Goal: Share content: Share content

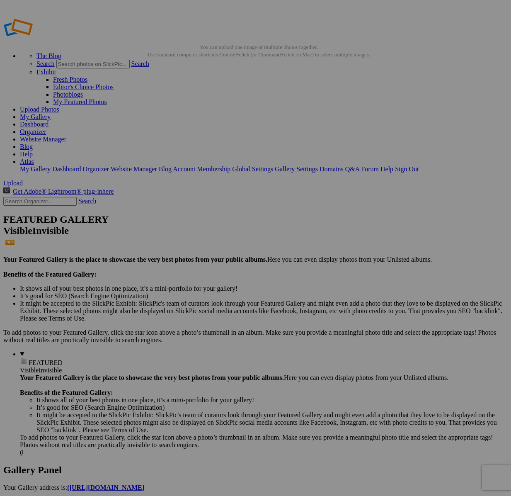
type input "[DATE] (Alexa)"
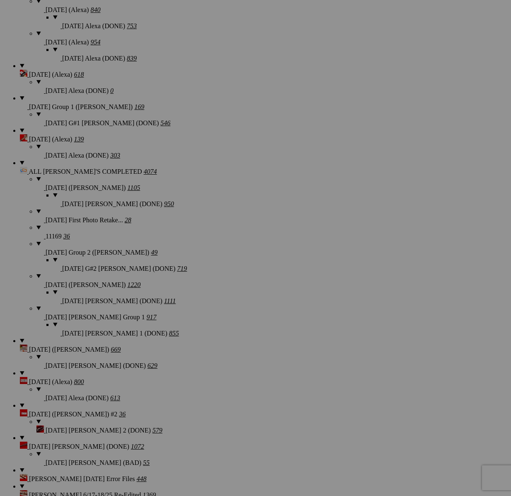
scroll to position [837, 0]
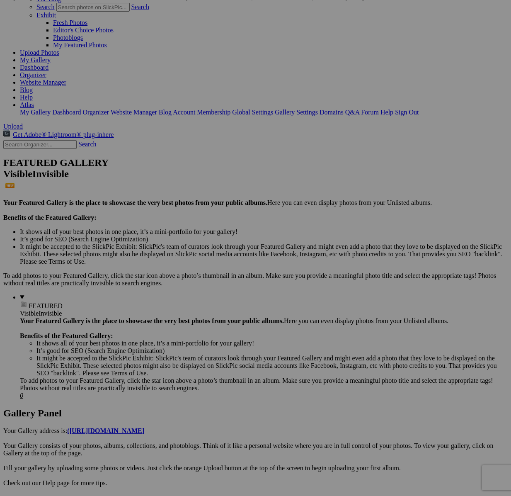
scroll to position [0, 0]
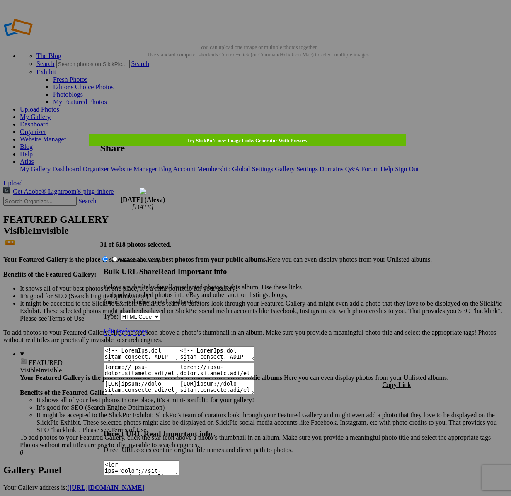
click at [409, 381] on font "Copy Link" at bounding box center [396, 384] width 29 height 7
click at [270, 39] on div at bounding box center [255, 248] width 511 height 496
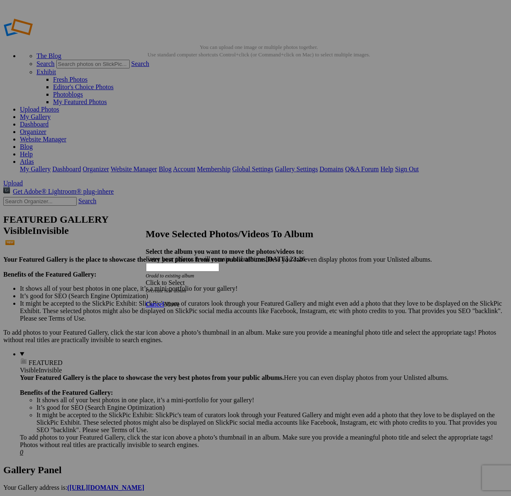
click at [307, 279] on div "Click to Select" at bounding box center [256, 282] width 220 height 7
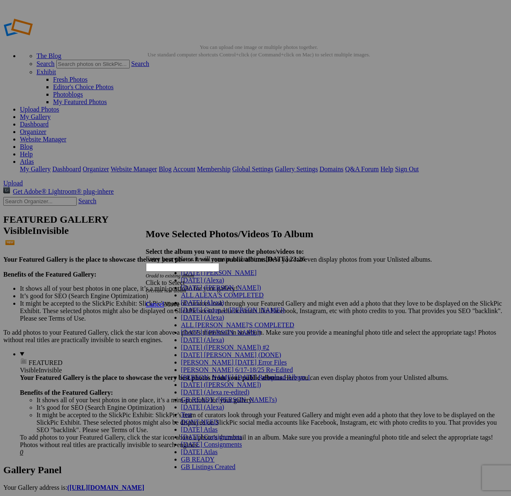
click at [201, 306] on span "[DATE] (Alexa)" at bounding box center [202, 302] width 43 height 7
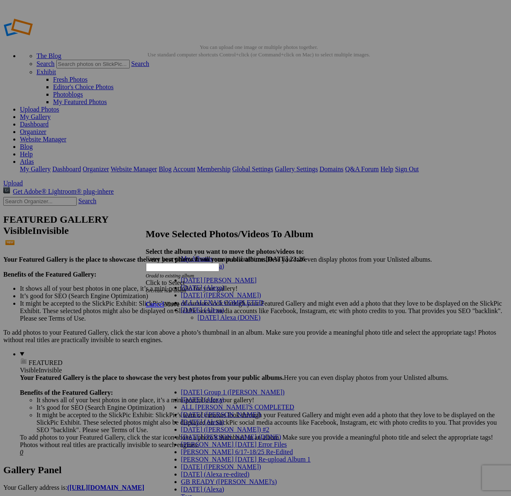
click at [205, 314] on link "[DATE] Alexa (DONE)" at bounding box center [229, 317] width 63 height 7
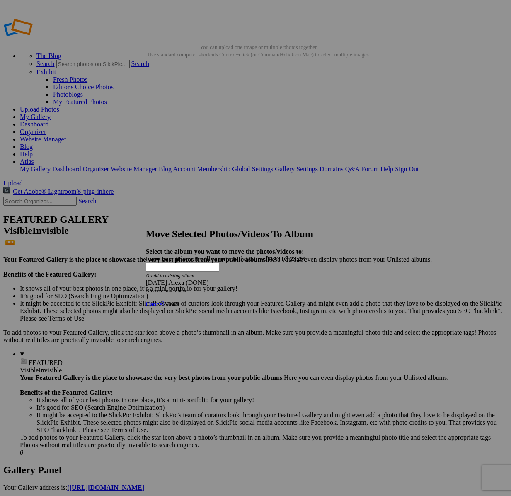
click at [179, 300] on span "Move" at bounding box center [171, 303] width 15 height 7
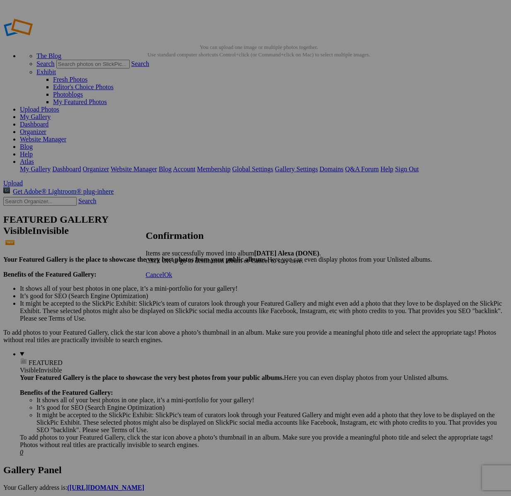
click at [164, 278] on span "Cancel" at bounding box center [155, 274] width 18 height 7
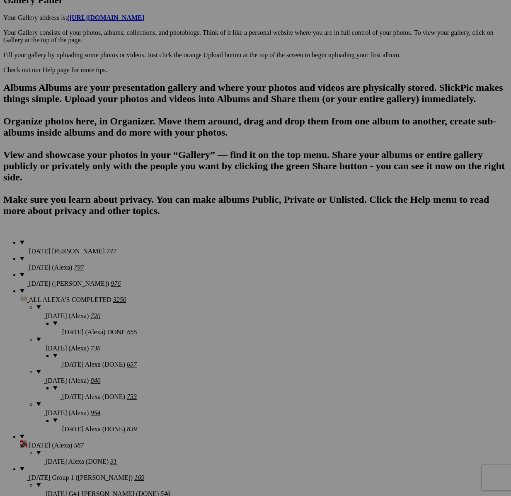
scroll to position [888, 0]
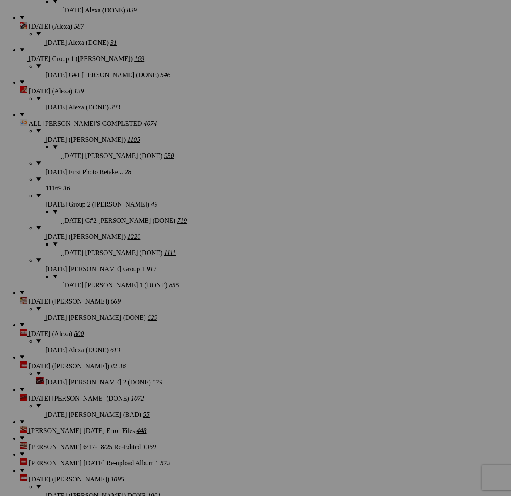
type textarea "<!-- SlickPic.com image hosting. HTML Bulk Share code Starts Here --> <div styl…"
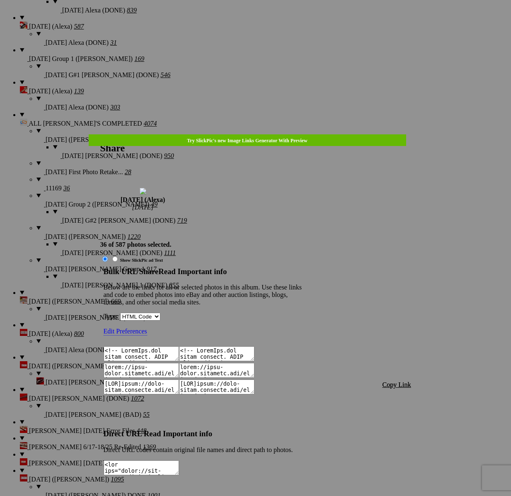
click at [389, 381] on span "Copy Link" at bounding box center [396, 384] width 29 height 7
click at [257, 29] on div at bounding box center [255, 248] width 511 height 496
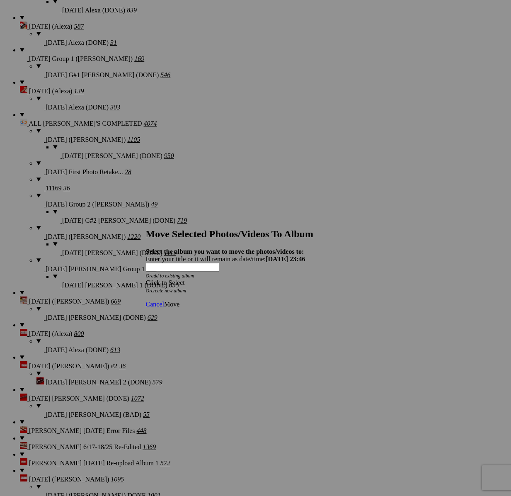
click at [313, 279] on div "Click to Select" at bounding box center [256, 282] width 220 height 7
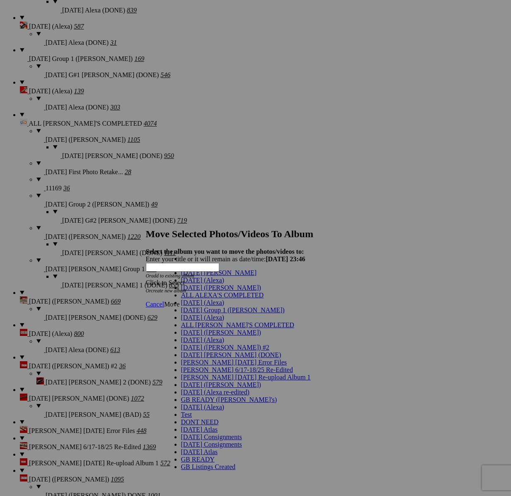
click at [191, 306] on span "[DATE] (Alexa)" at bounding box center [202, 302] width 43 height 7
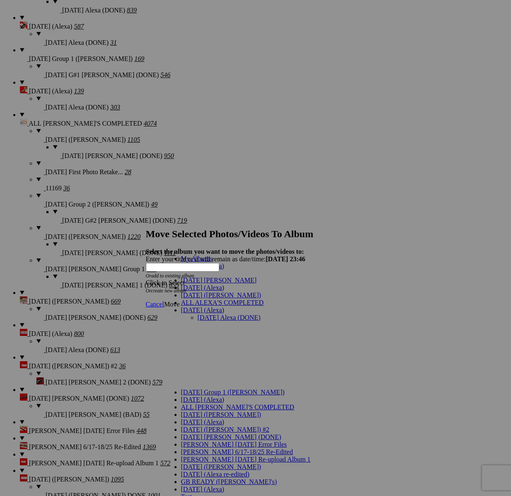
click at [216, 314] on link "[DATE] Alexa (DONE)" at bounding box center [229, 317] width 63 height 7
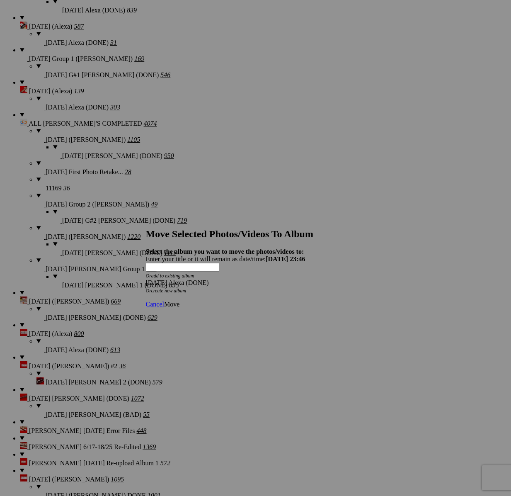
click at [179, 300] on span "Move" at bounding box center [171, 303] width 15 height 7
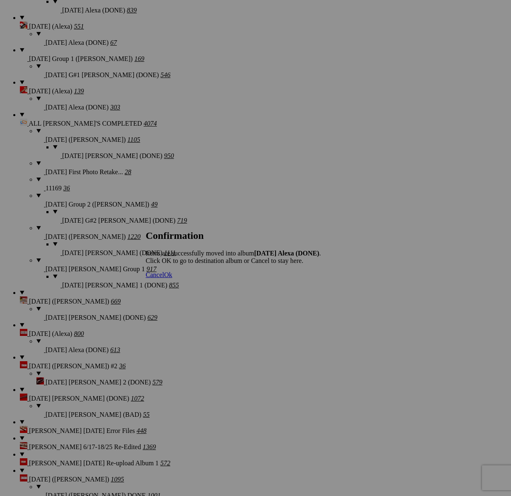
click at [164, 278] on span "Cancel" at bounding box center [155, 274] width 18 height 7
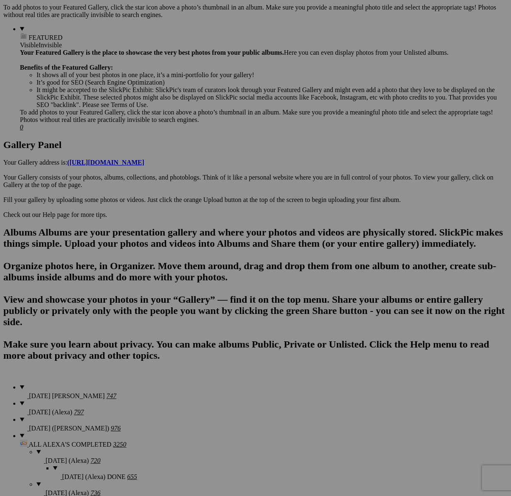
scroll to position [213, 0]
